Goal: Information Seeking & Learning: Learn about a topic

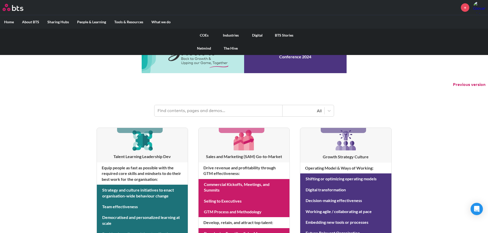
click at [204, 37] on link "COEs" at bounding box center [204, 35] width 27 height 13
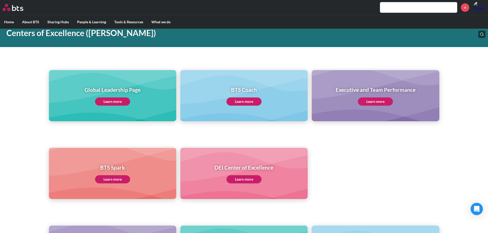
scroll to position [29, 0]
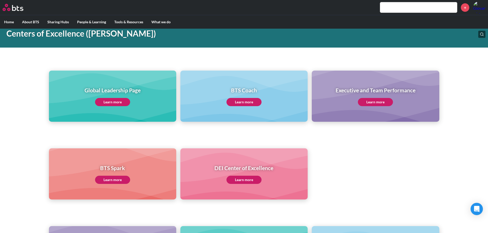
click at [114, 101] on link "Learn more" at bounding box center [112, 102] width 35 height 8
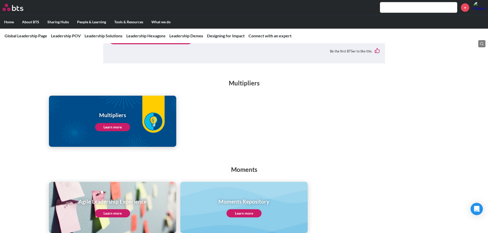
scroll to position [643, 0]
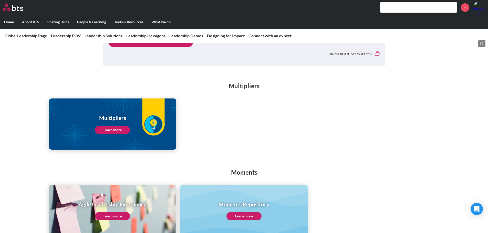
click at [107, 126] on link "Learn more" at bounding box center [112, 130] width 35 height 8
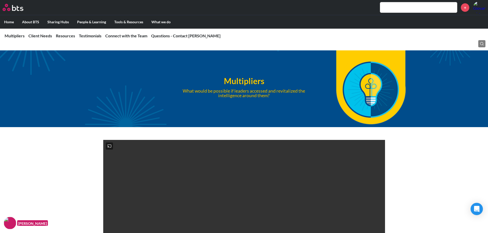
click at [488, 15] on ul "Home About BTS Who we are How we work: Policies, Toolkits and Guidance Internal…" at bounding box center [244, 22] width 488 height 14
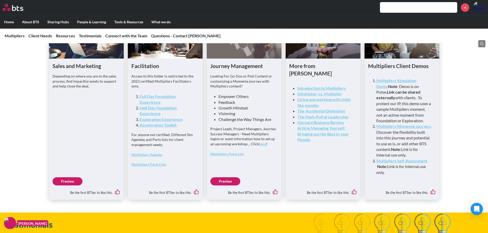
scroll to position [1333, 0]
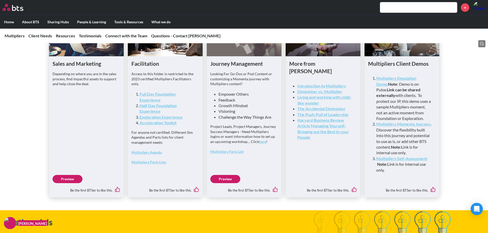
click at [64, 183] on link "Preview" at bounding box center [68, 179] width 30 height 8
